Goal: Obtain resource: Obtain resource

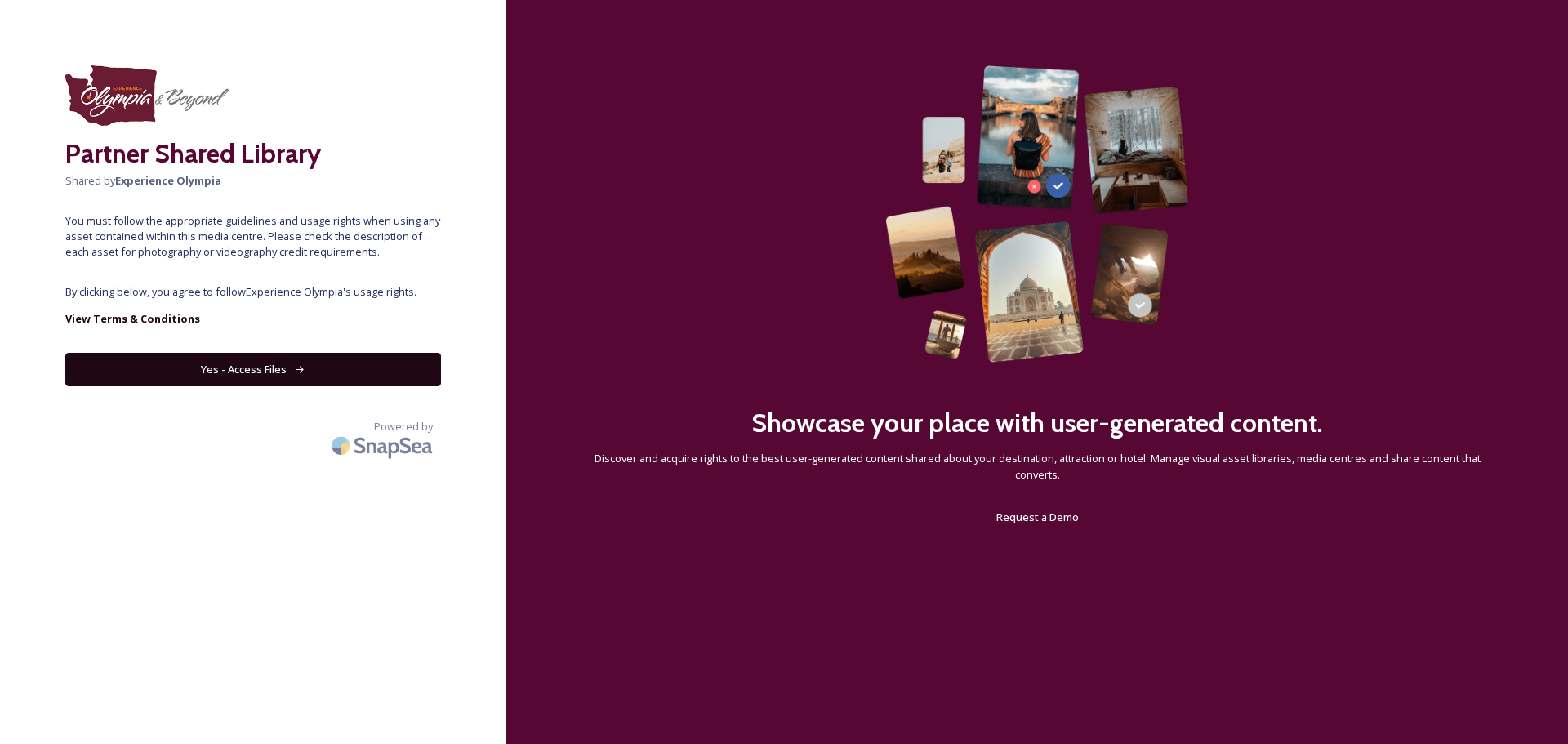
click at [297, 366] on icon at bounding box center [299, 369] width 11 height 11
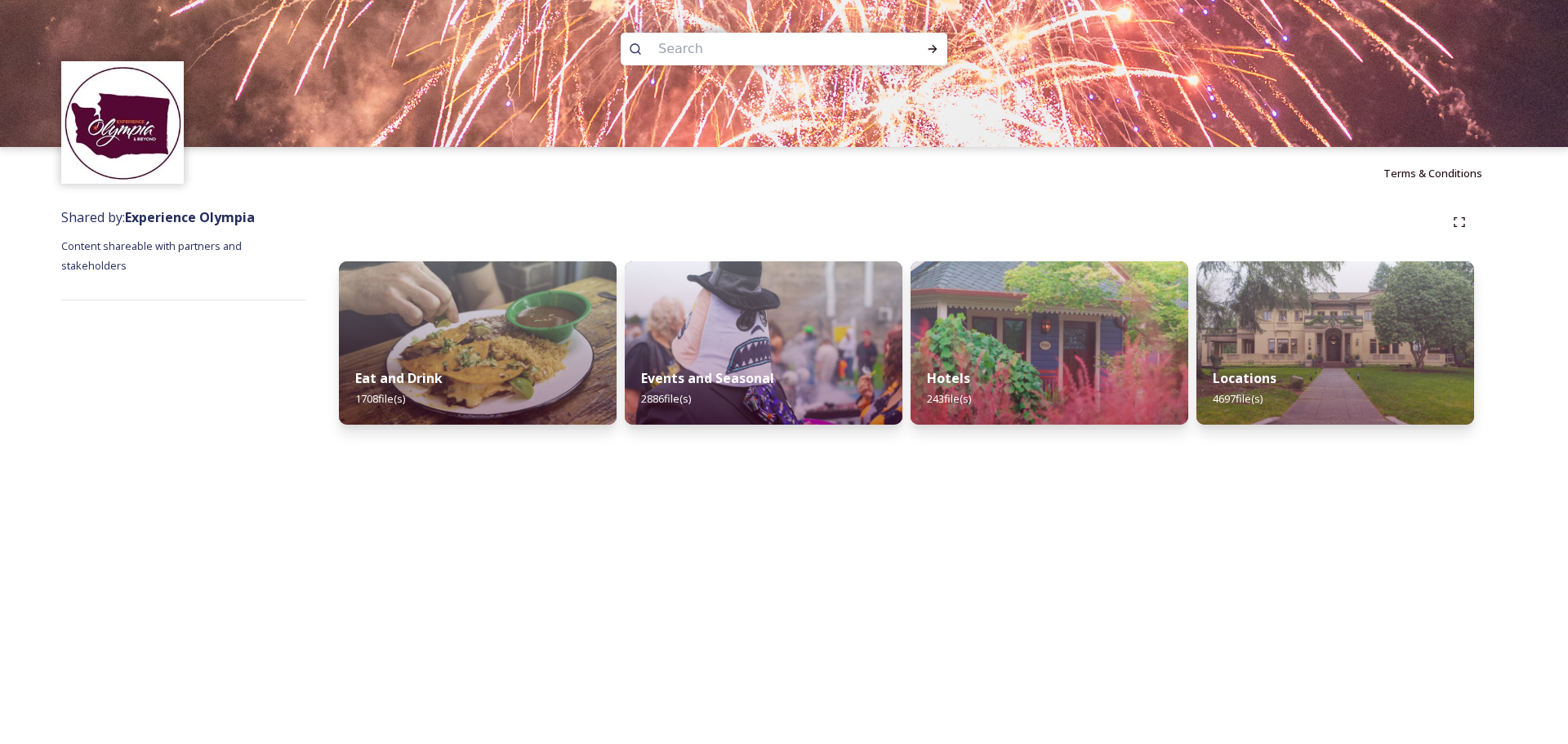
click at [726, 51] on input at bounding box center [762, 49] width 224 height 36
type input "nisqually"
click at [930, 43] on icon at bounding box center [932, 48] width 13 height 13
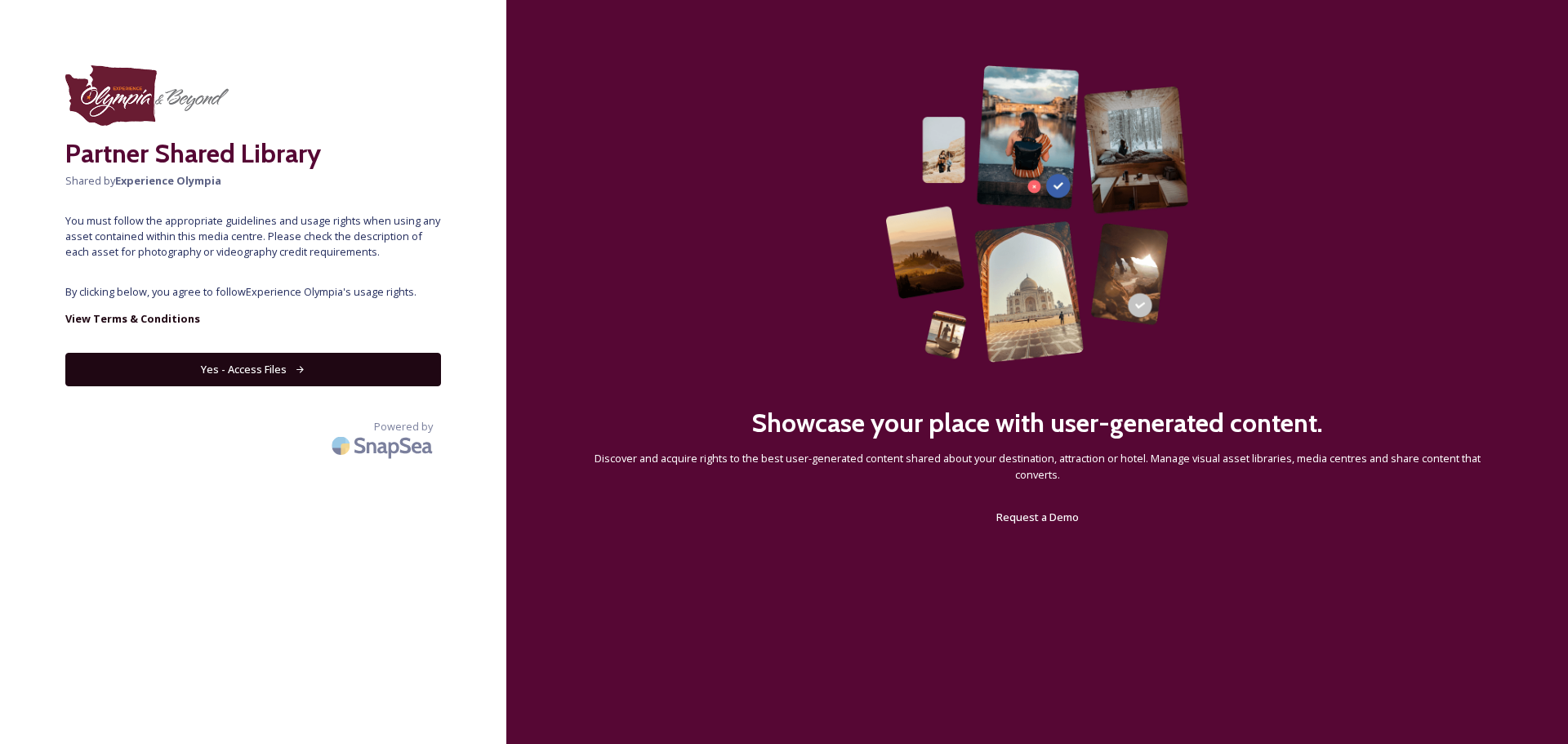
click at [259, 377] on button "Yes - Access Files" at bounding box center [253, 369] width 376 height 33
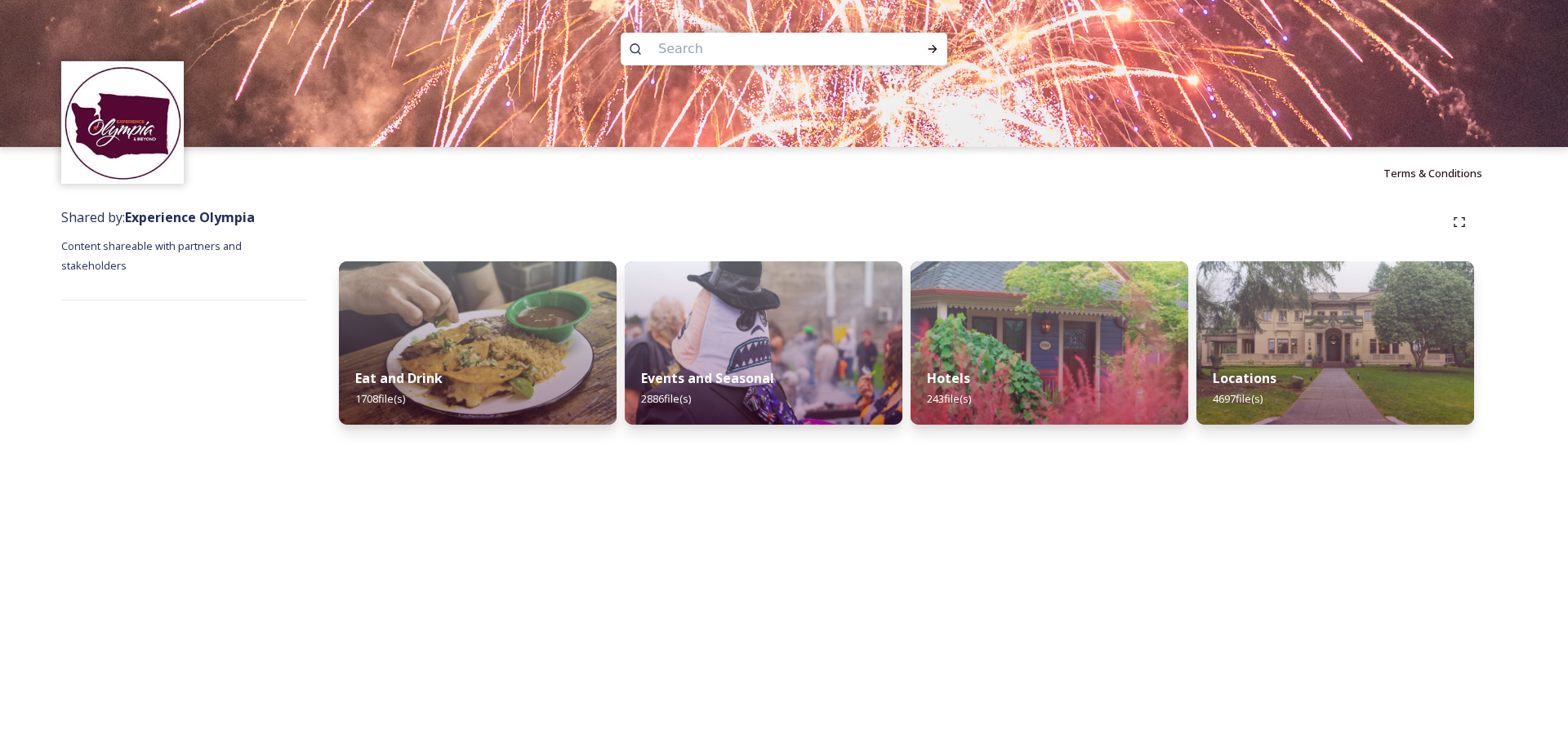
click at [700, 48] on input at bounding box center [762, 49] width 224 height 36
type input "rainier"
